Goal: Transaction & Acquisition: Purchase product/service

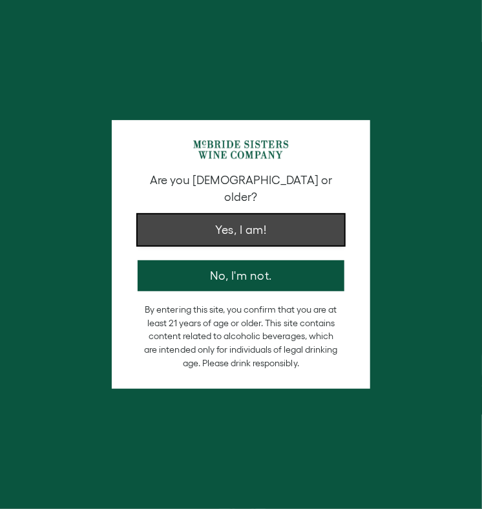
click at [245, 215] on button "Yes, I am!" at bounding box center [241, 229] width 207 height 31
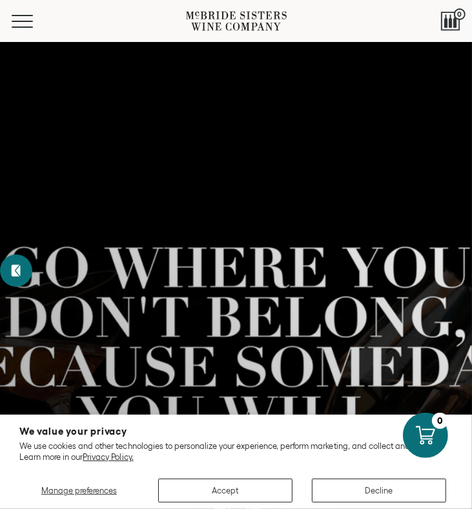
click at [158, 245] on div at bounding box center [236, 369] width 472 height 620
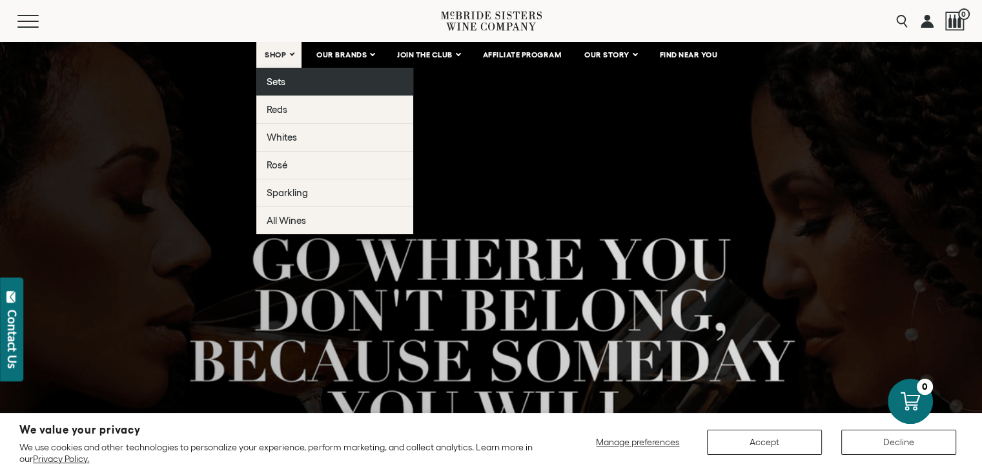
click at [289, 77] on link "Sets" at bounding box center [334, 82] width 157 height 28
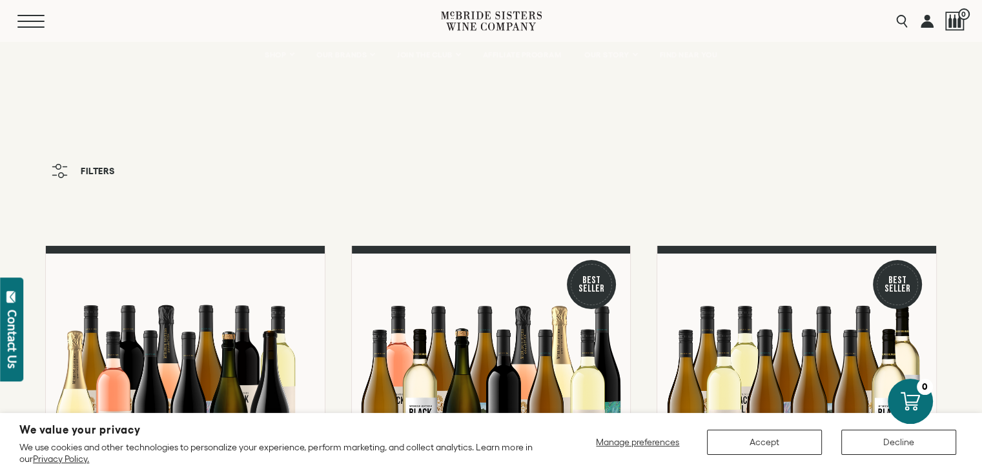
click at [30, 15] on span "Mobile Menu Trigger" at bounding box center [30, 15] width 27 height 1
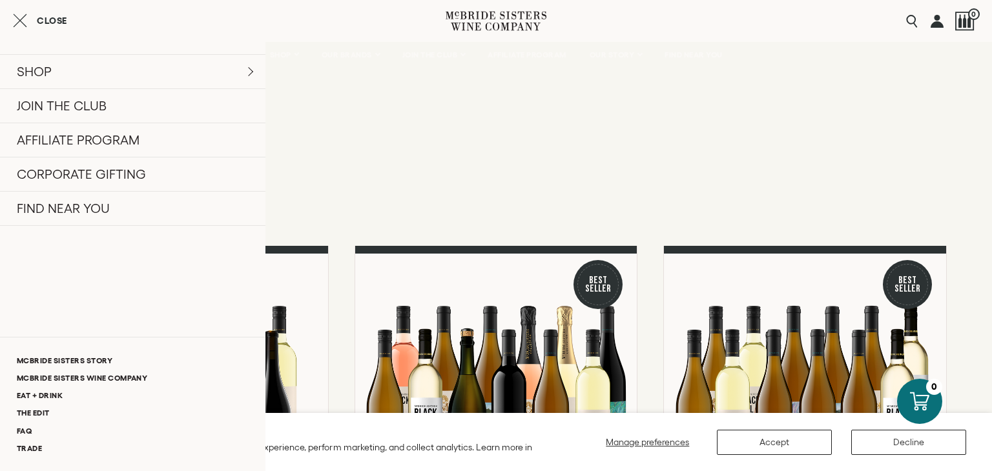
click at [36, 21] on button "Close" at bounding box center [40, 20] width 54 height 15
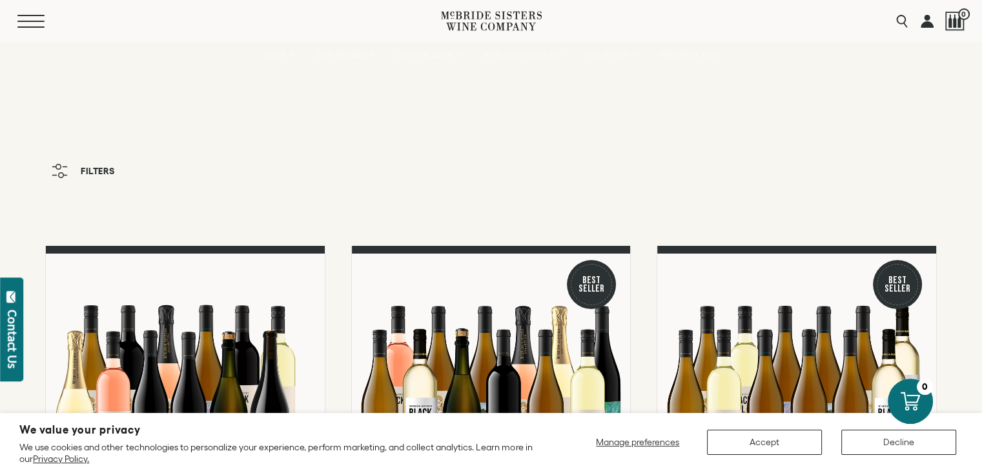
click at [24, 17] on button "Menu" at bounding box center [40, 21] width 46 height 13
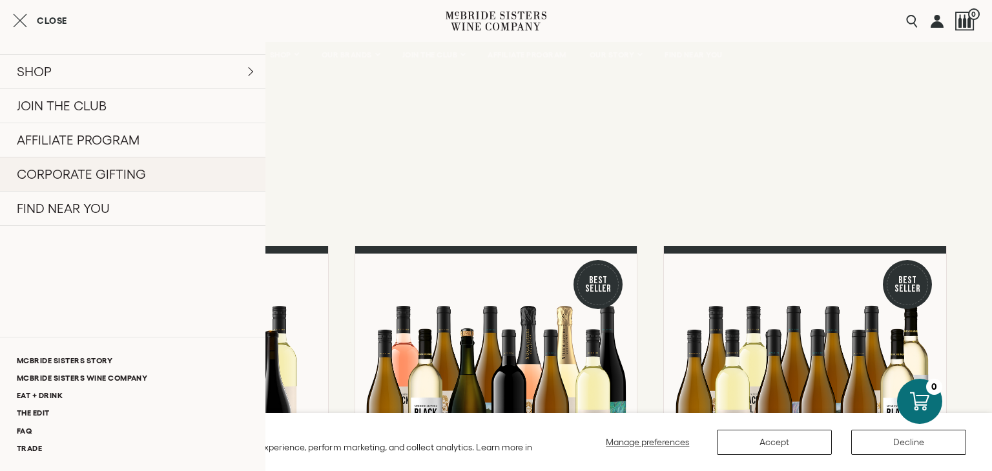
click at [82, 170] on link "CORPORATE GIFTING" at bounding box center [132, 174] width 265 height 34
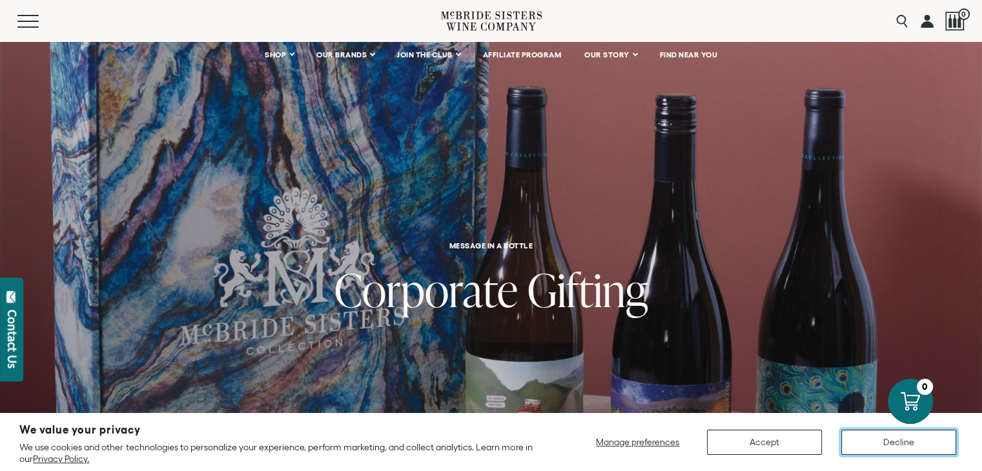
click at [878, 435] on button "Decline" at bounding box center [898, 442] width 115 height 25
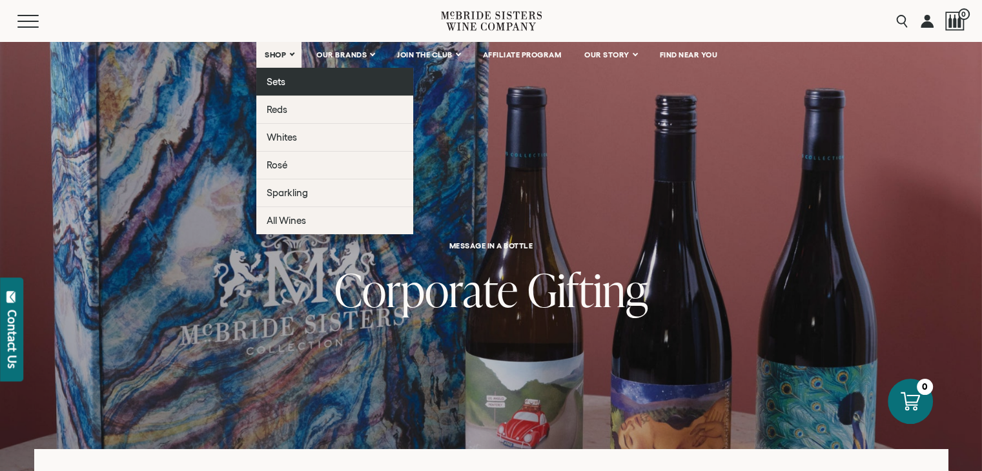
click at [278, 86] on span "Sets" at bounding box center [276, 81] width 19 height 11
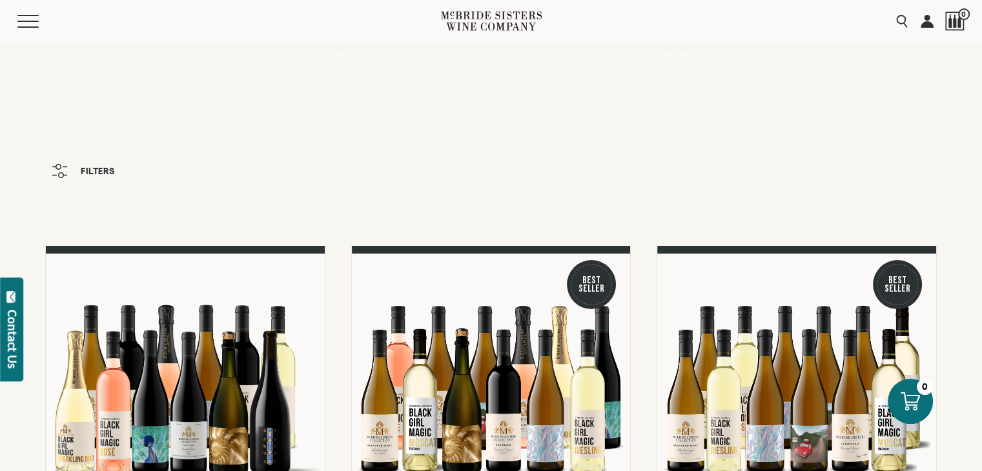
click at [26, 33] on div "Menu" at bounding box center [229, 21] width 424 height 42
click at [28, 21] on span "Mobile Menu Trigger" at bounding box center [30, 21] width 27 height 1
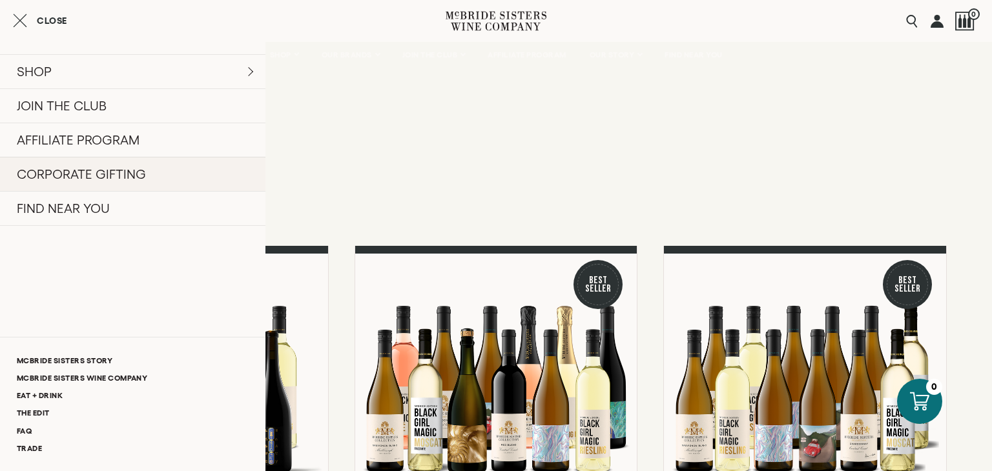
click at [77, 184] on link "CORPORATE GIFTING" at bounding box center [132, 174] width 265 height 34
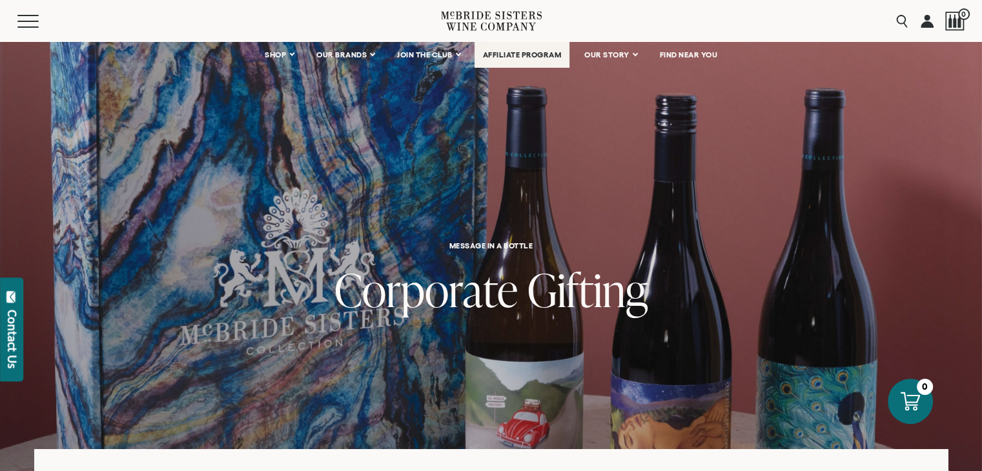
click at [517, 50] on span "AFFILIATE PROGRAM" at bounding box center [522, 54] width 79 height 9
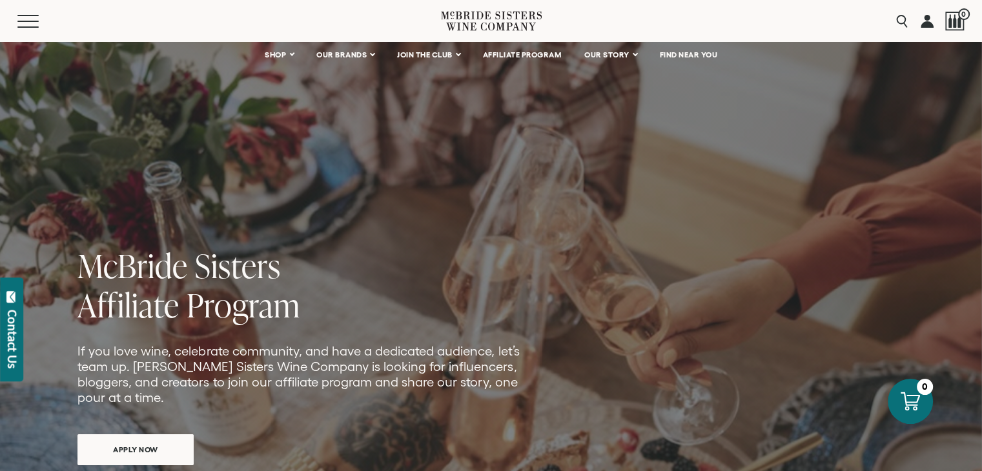
scroll to position [129, 0]
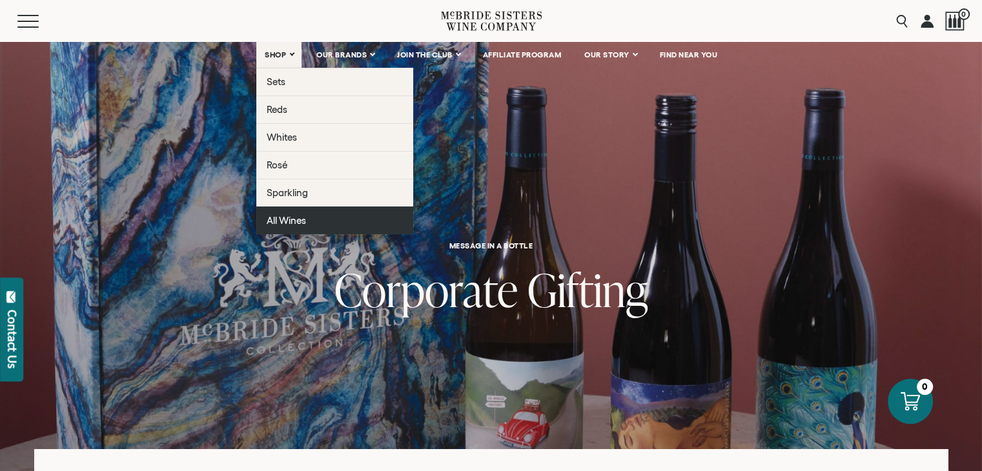
click at [283, 220] on span "All Wines" at bounding box center [286, 220] width 39 height 11
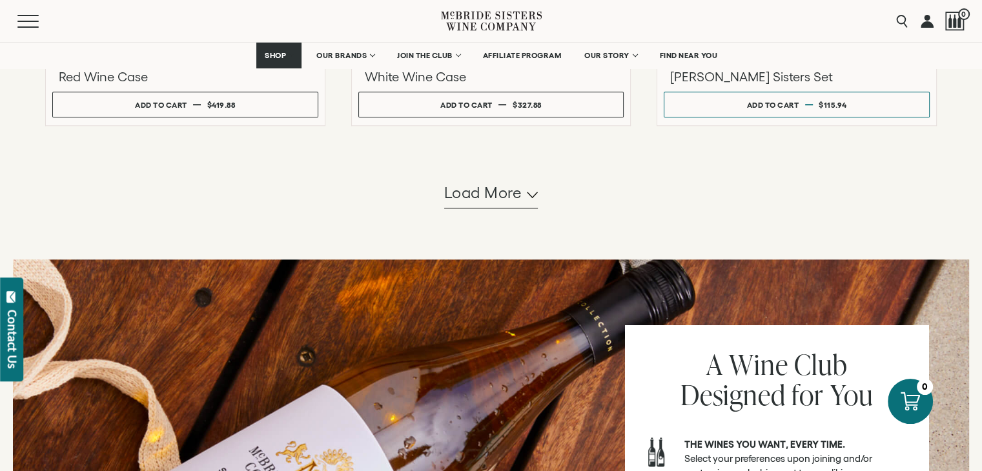
scroll to position [1356, 0]
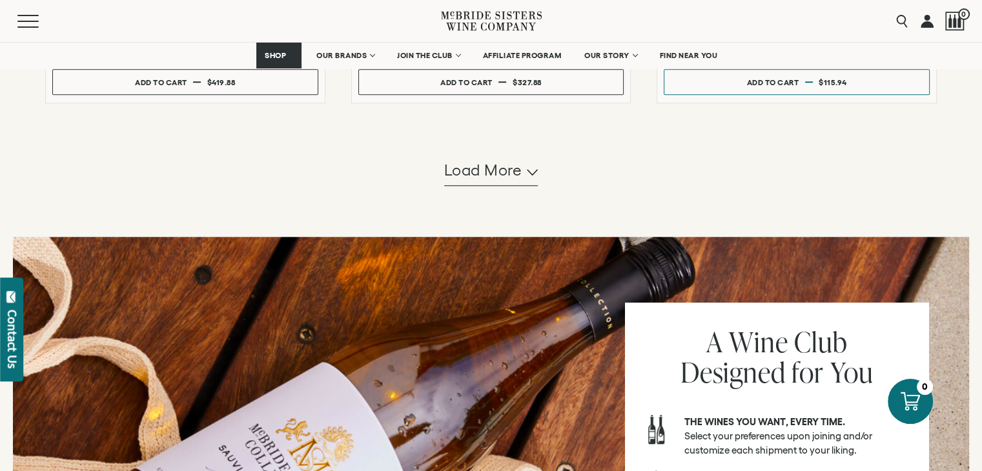
drag, startPoint x: 491, startPoint y: 192, endPoint x: 495, endPoint y: 181, distance: 11.6
click at [495, 180] on button "Load more" at bounding box center [491, 170] width 94 height 31
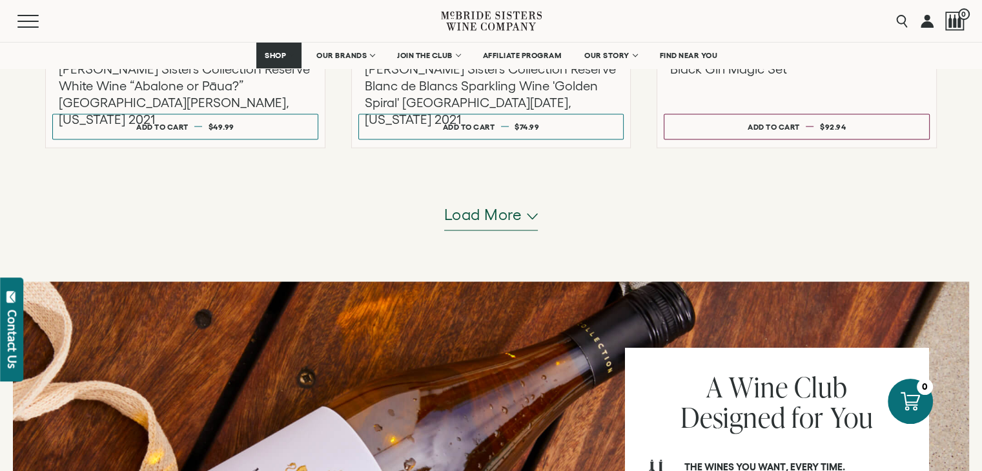
scroll to position [2647, 0]
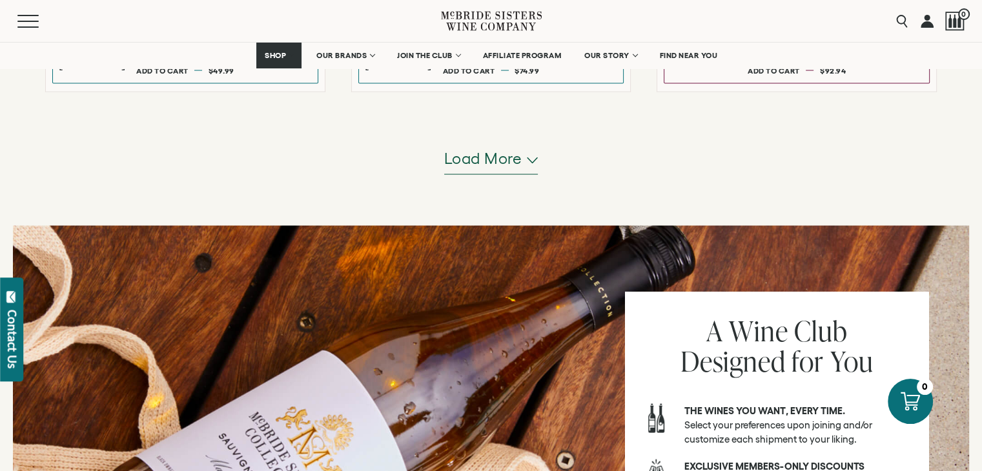
click at [507, 159] on span "Load more" at bounding box center [483, 159] width 78 height 22
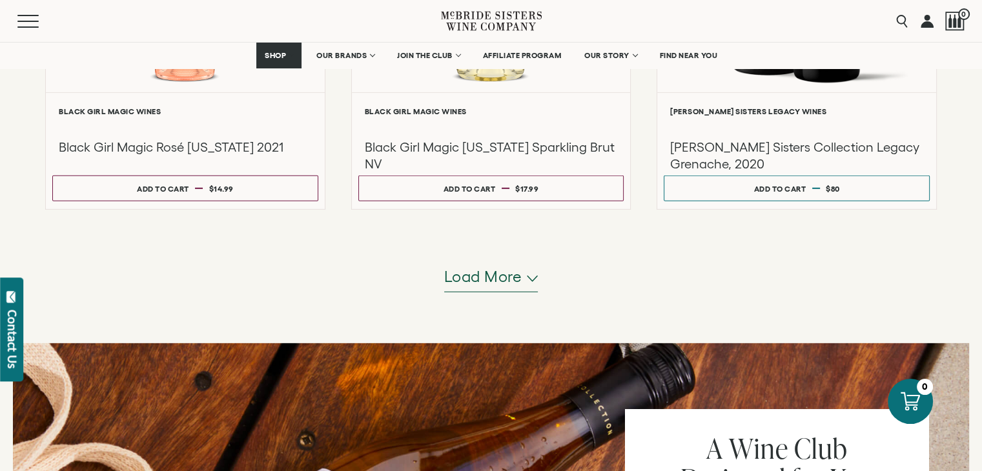
scroll to position [3874, 0]
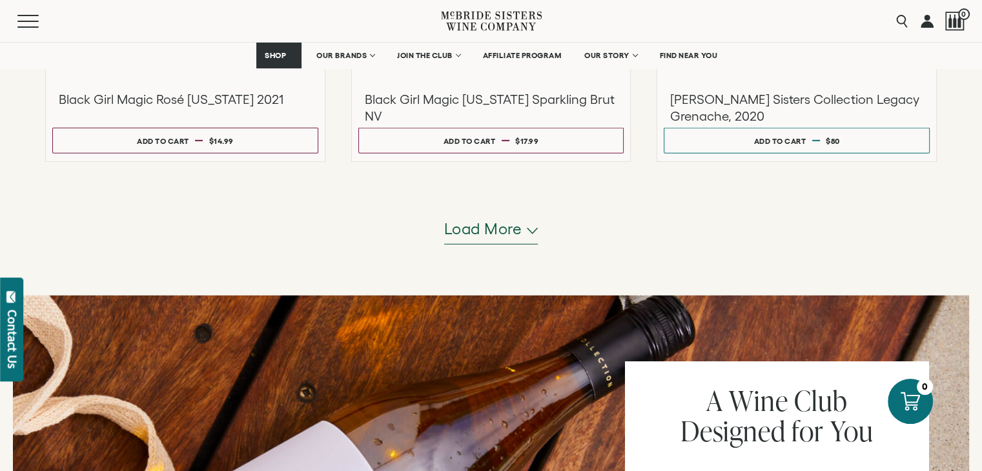
click at [473, 239] on button "Load more" at bounding box center [491, 229] width 94 height 31
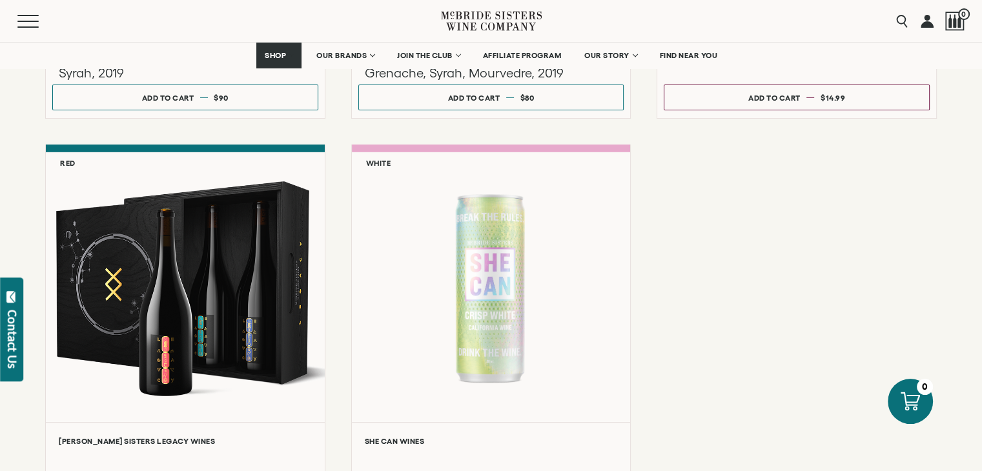
scroll to position [4247, 0]
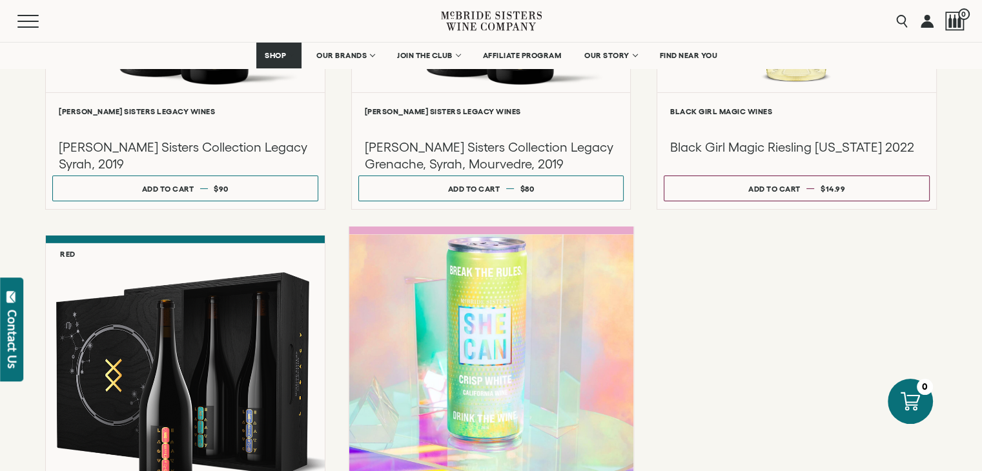
click at [595, 302] on div at bounding box center [491, 372] width 284 height 275
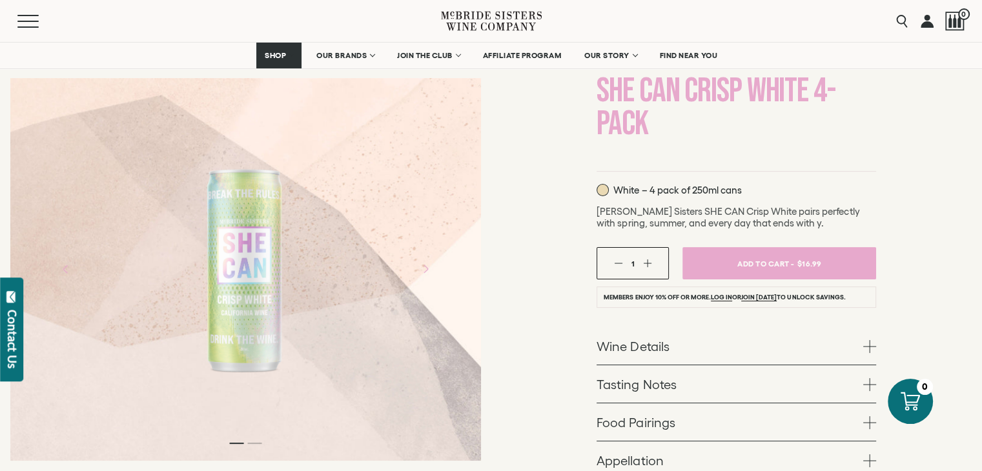
scroll to position [258, 0]
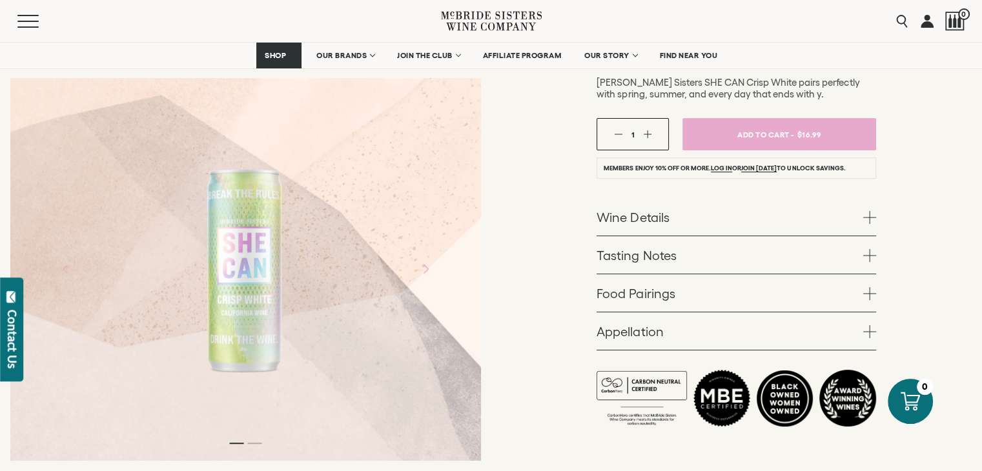
click at [425, 273] on icon "Next" at bounding box center [425, 269] width 23 height 23
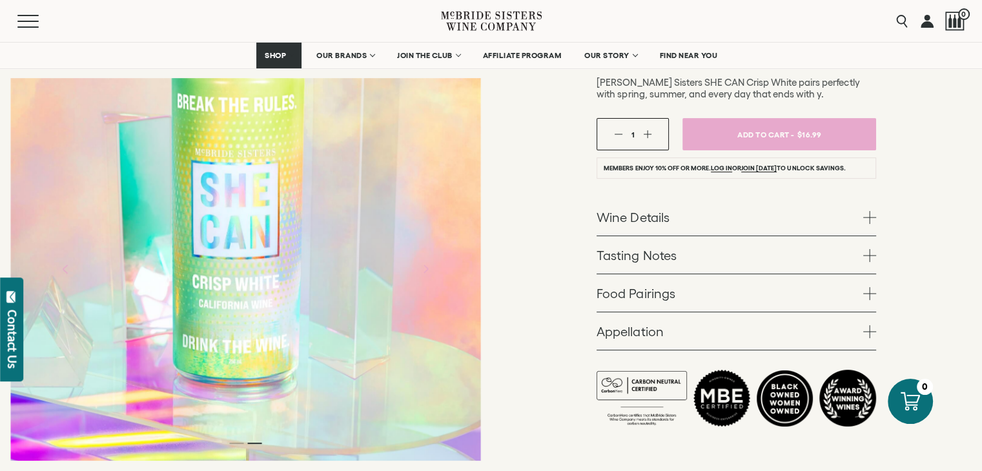
click at [64, 260] on icon "Previous" at bounding box center [65, 269] width 23 height 23
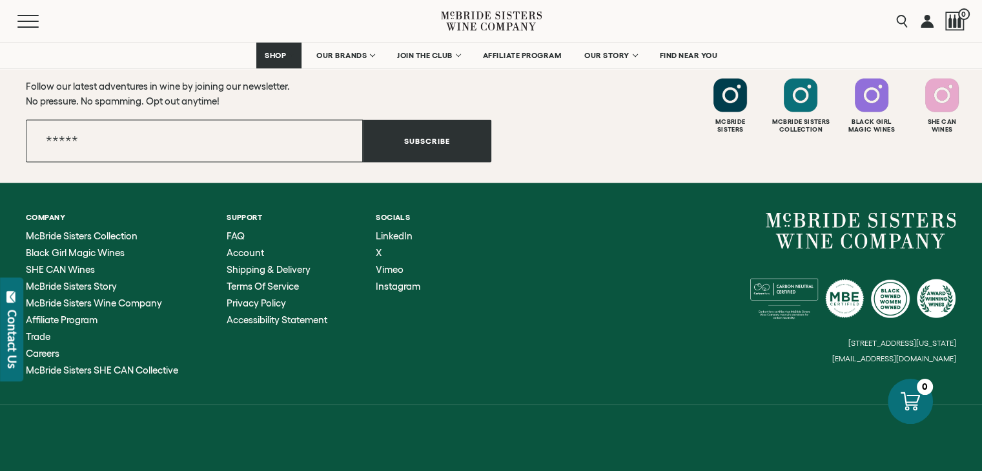
scroll to position [2828, 0]
